Goal: Task Accomplishment & Management: Complete application form

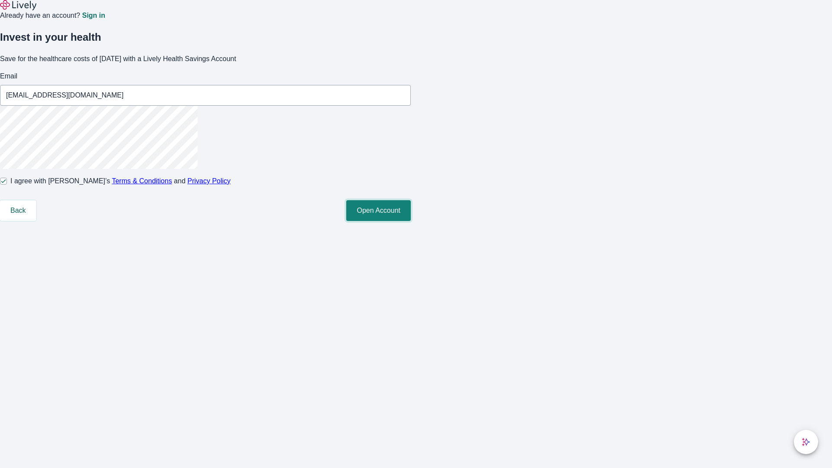
click at [411, 221] on button "Open Account" at bounding box center [378, 210] width 65 height 21
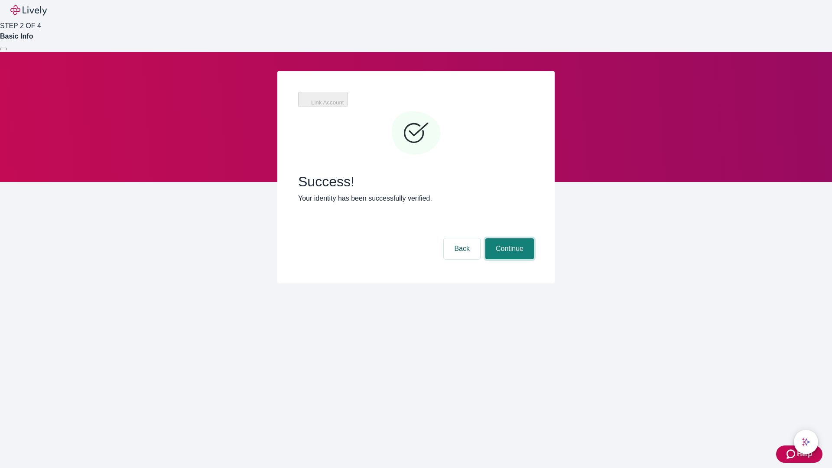
click at [508, 238] on button "Continue" at bounding box center [509, 248] width 49 height 21
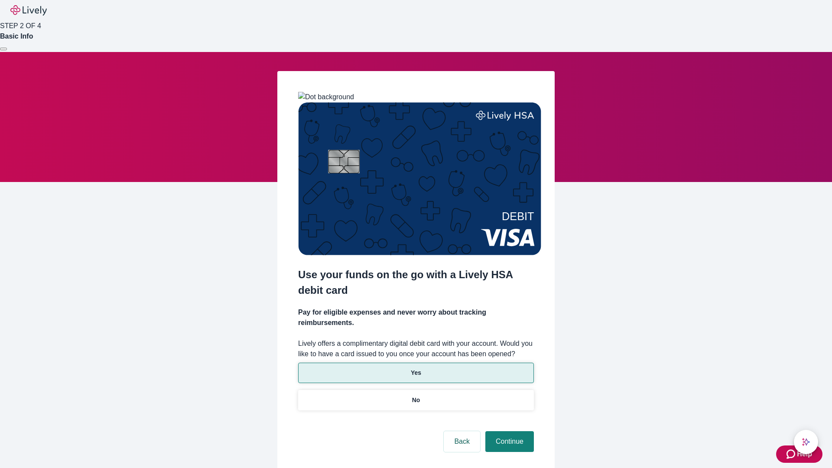
click at [416, 368] on p "Yes" at bounding box center [416, 372] width 10 height 9
click at [508, 431] on button "Continue" at bounding box center [509, 441] width 49 height 21
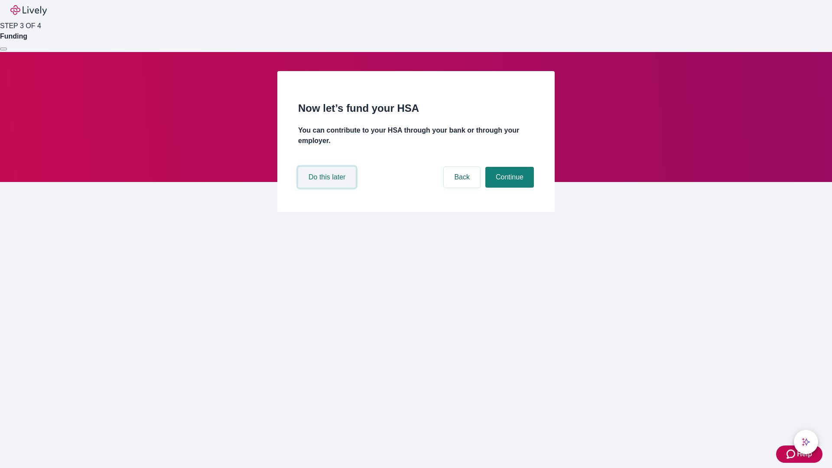
click at [328, 188] on button "Do this later" at bounding box center [327, 177] width 58 height 21
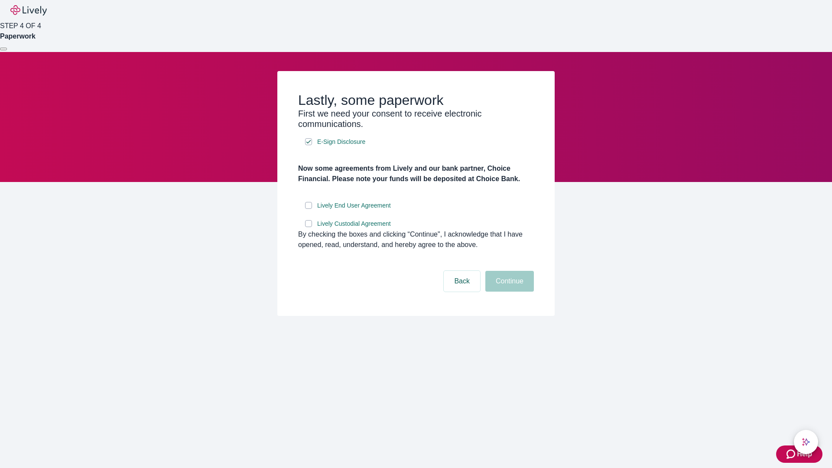
click at [309, 209] on input "Lively End User Agreement" at bounding box center [308, 205] width 7 height 7
checkbox input "true"
click at [309, 227] on input "Lively Custodial Agreement" at bounding box center [308, 223] width 7 height 7
checkbox input "true"
click at [508, 292] on button "Continue" at bounding box center [509, 281] width 49 height 21
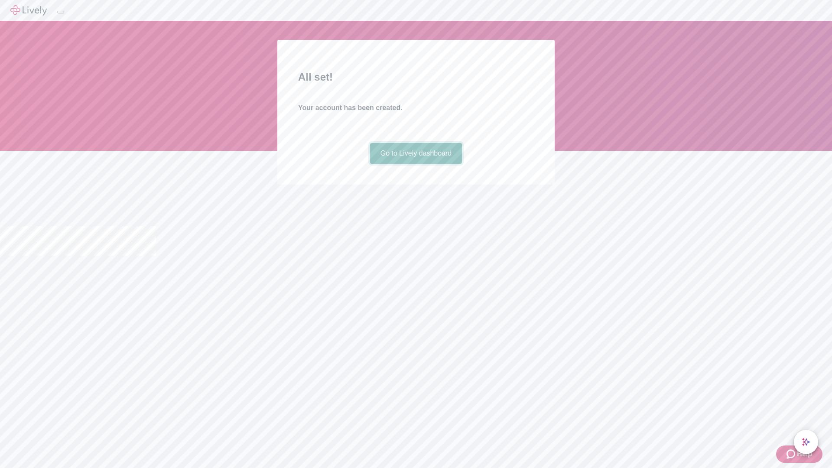
click at [416, 164] on link "Go to Lively dashboard" at bounding box center [416, 153] width 92 height 21
